Goal: Obtain resource: Obtain resource

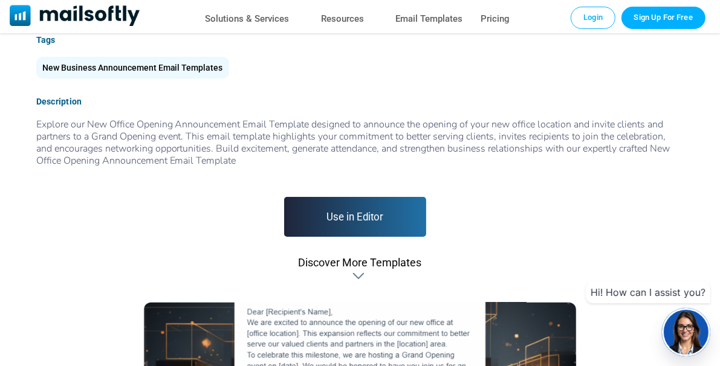
scroll to position [413, 0]
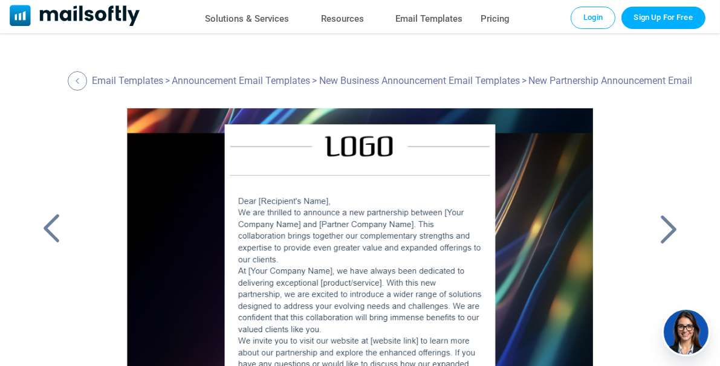
click at [205, 190] on div at bounding box center [360, 259] width 518 height 302
